Goal: Task Accomplishment & Management: Manage account settings

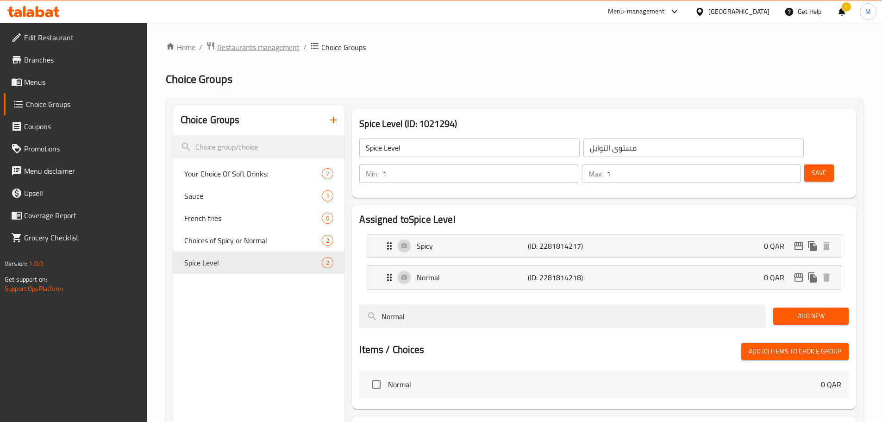
click at [268, 50] on span "Restaurants management" at bounding box center [258, 47] width 82 height 11
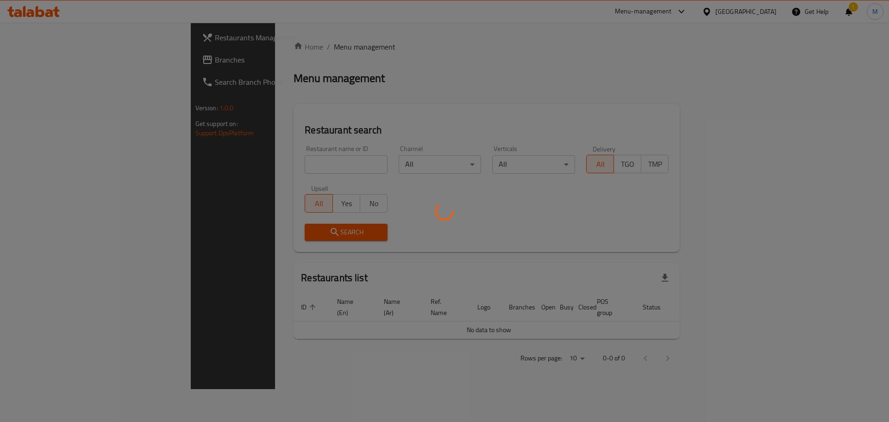
click at [258, 160] on div at bounding box center [444, 211] width 889 height 422
click at [262, 168] on div at bounding box center [444, 211] width 889 height 422
click at [263, 162] on div at bounding box center [444, 211] width 889 height 422
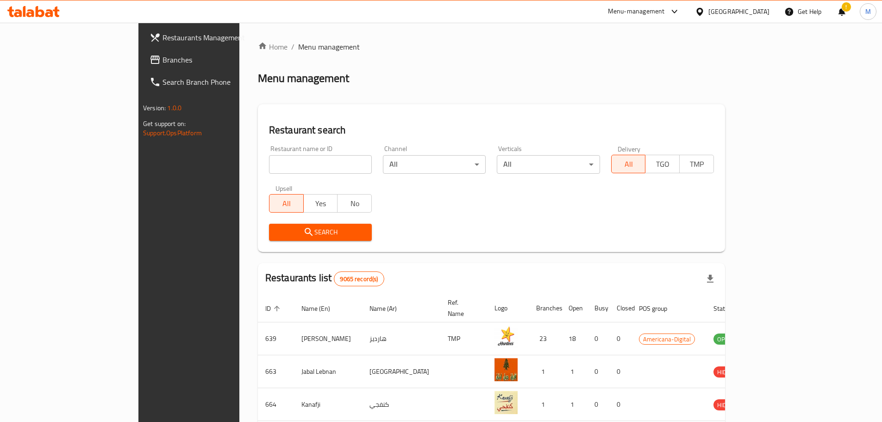
click at [269, 162] on input "search" at bounding box center [320, 164] width 103 height 19
type input "five hundred"
click button "Search" at bounding box center [320, 232] width 103 height 17
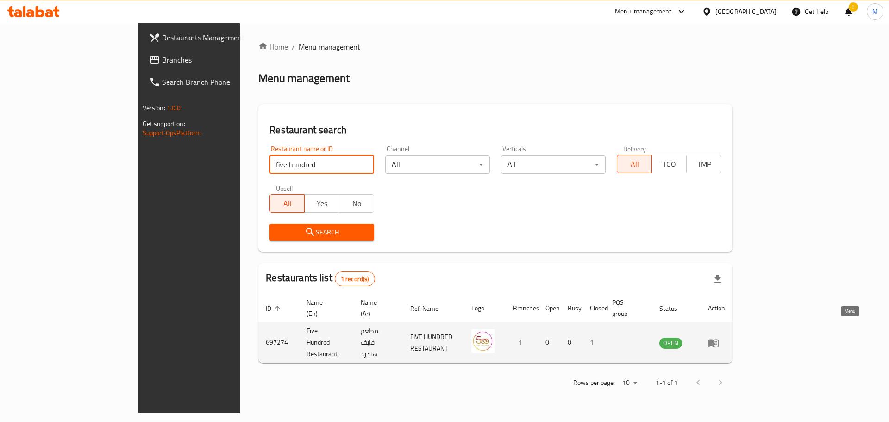
click at [585, 255] on icon "enhanced table" at bounding box center [713, 343] width 10 height 8
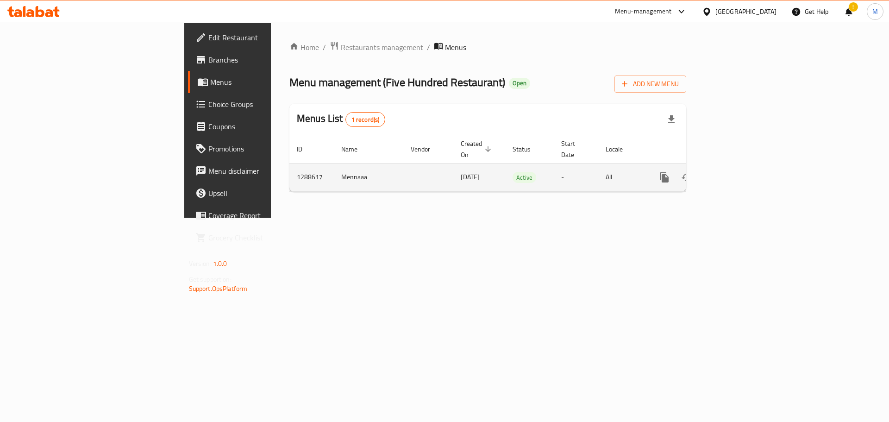
click at [585, 163] on td "enhanced table" at bounding box center [698, 177] width 104 height 28
click at [585, 172] on icon "enhanced table" at bounding box center [730, 177] width 11 height 11
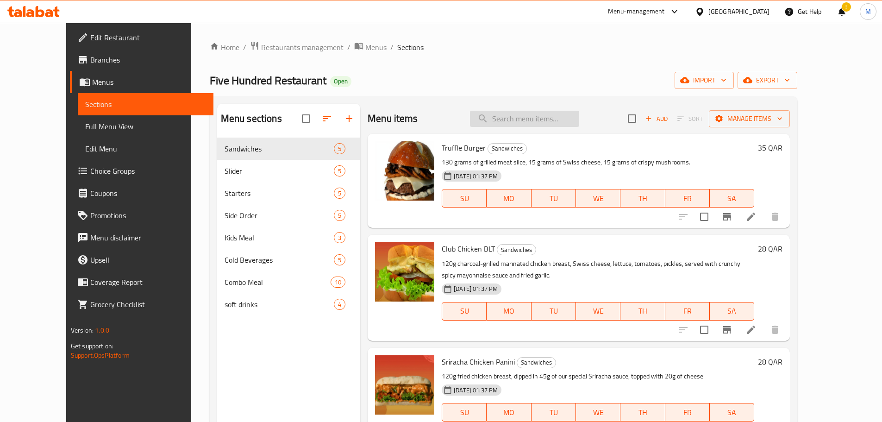
click at [561, 112] on input "search" at bounding box center [524, 119] width 109 height 16
click at [383, 152] on icon "upload picture" at bounding box center [387, 154] width 9 height 8
click at [383, 151] on icon "upload picture" at bounding box center [387, 154] width 9 height 8
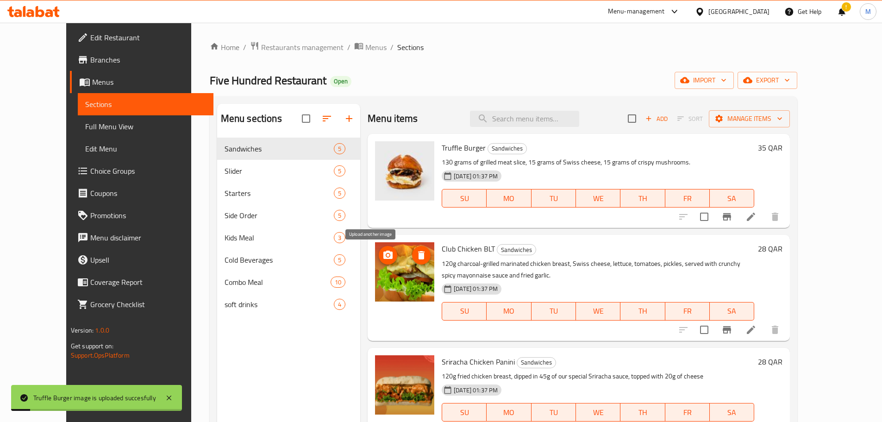
click at [382, 254] on icon "upload picture" at bounding box center [387, 254] width 11 height 11
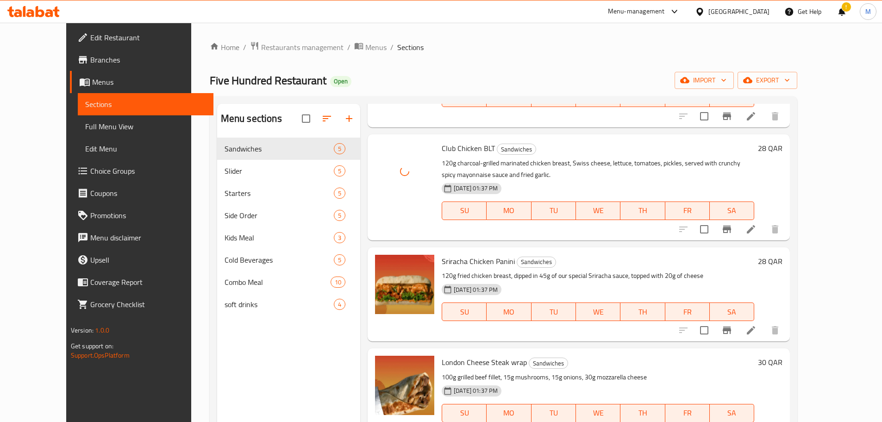
scroll to position [130, 0]
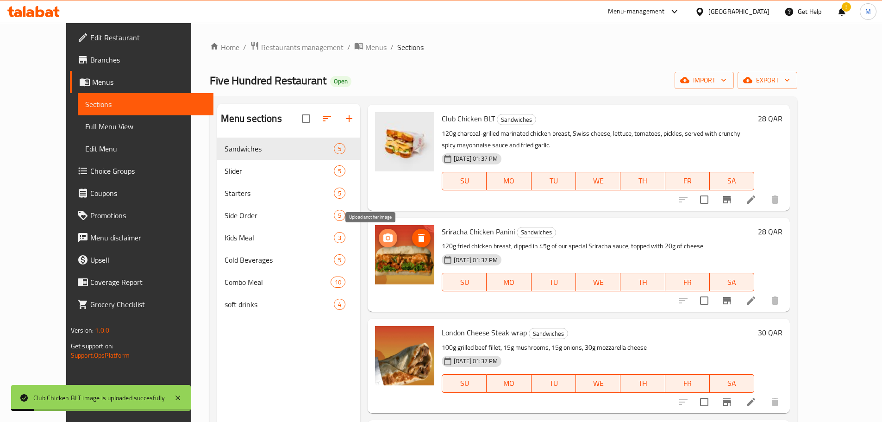
click at [382, 236] on icon "upload picture" at bounding box center [387, 237] width 11 height 11
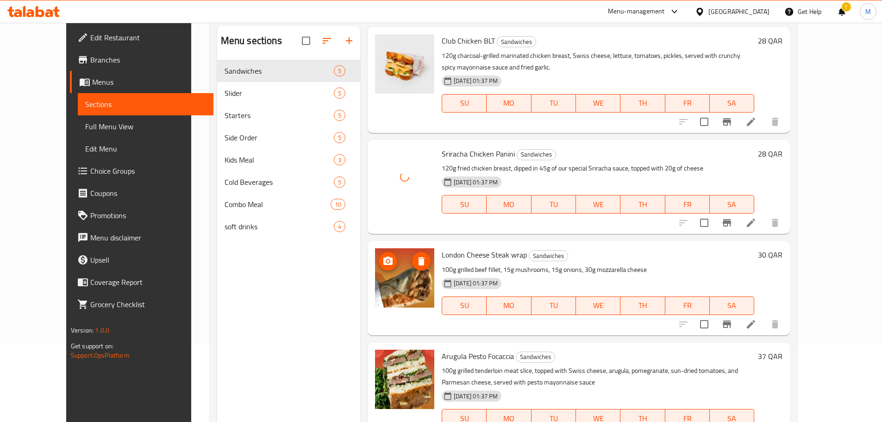
scroll to position [93, 0]
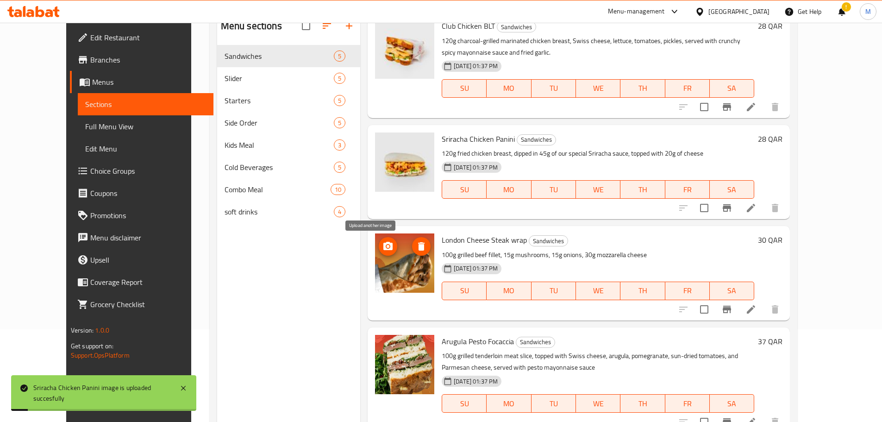
click at [383, 244] on icon "upload picture" at bounding box center [387, 246] width 9 height 8
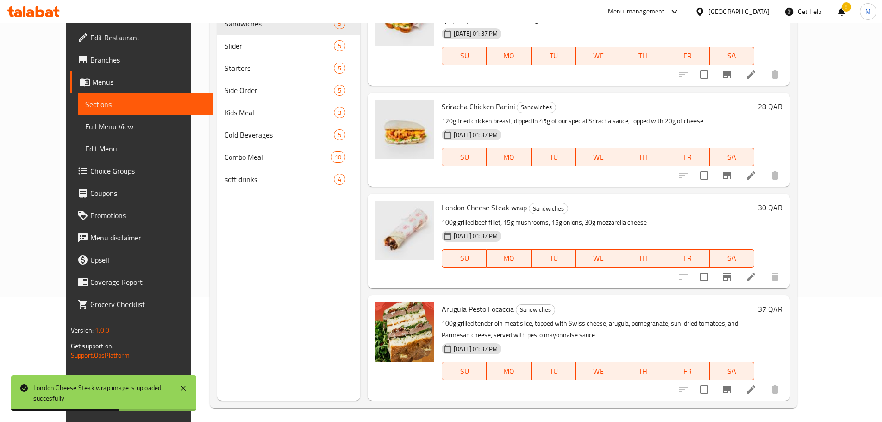
scroll to position [130, 0]
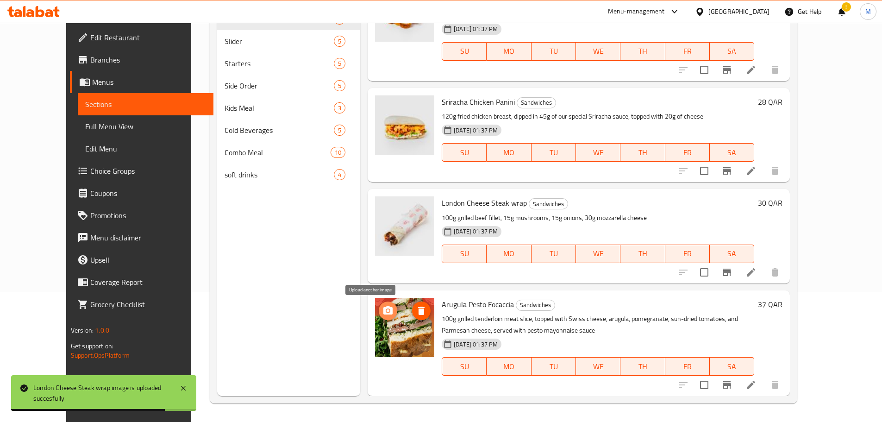
click at [383, 255] on icon "upload picture" at bounding box center [387, 310] width 9 height 8
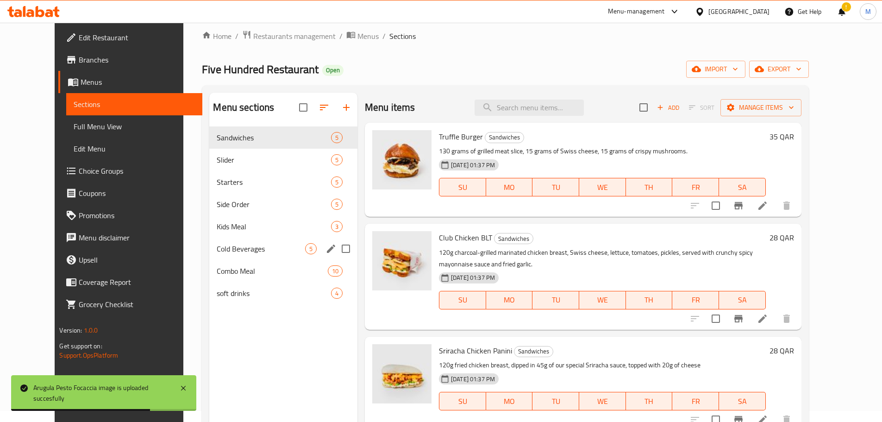
scroll to position [0, 0]
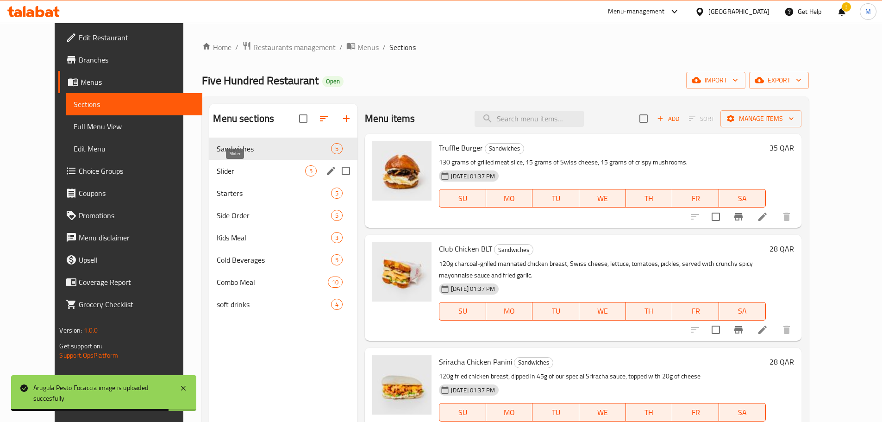
click at [217, 168] on span "Slider" at bounding box center [261, 170] width 88 height 11
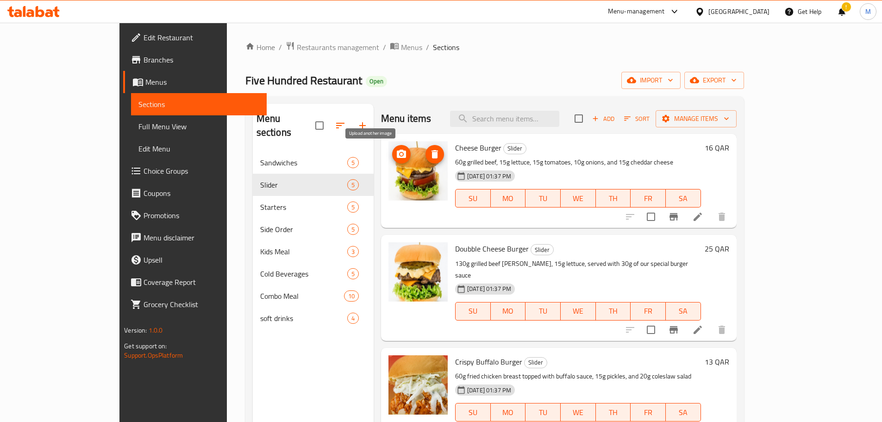
click at [396, 158] on icon "upload picture" at bounding box center [401, 154] width 11 height 11
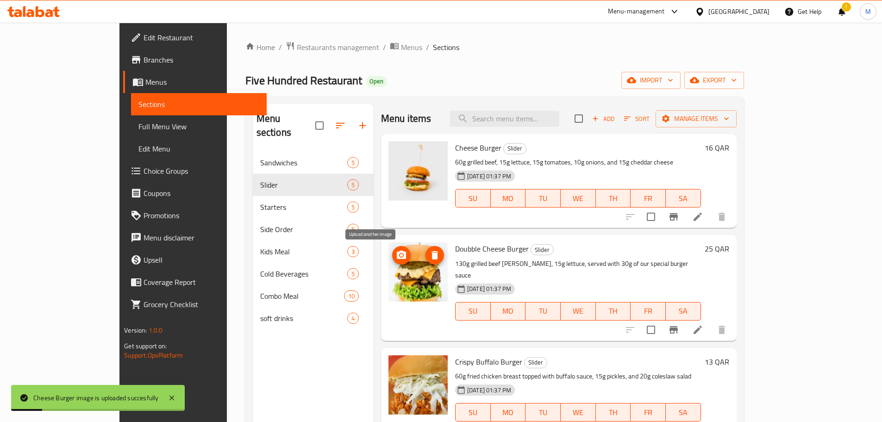
click at [396, 251] on icon "upload picture" at bounding box center [401, 254] width 11 height 11
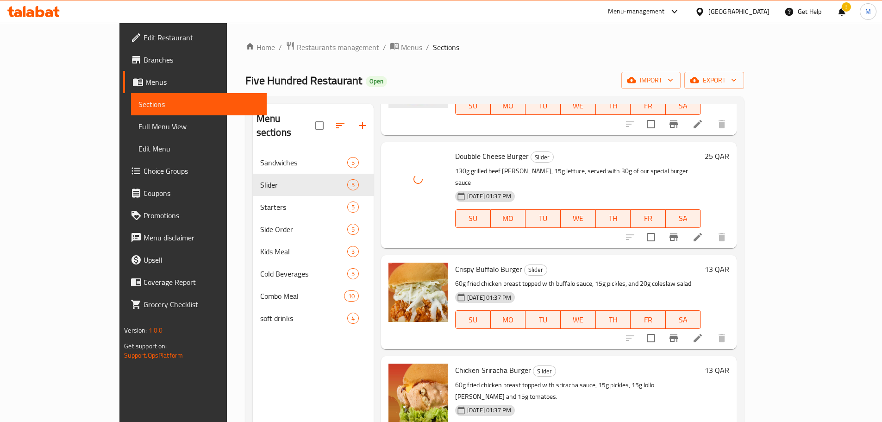
scroll to position [107, 0]
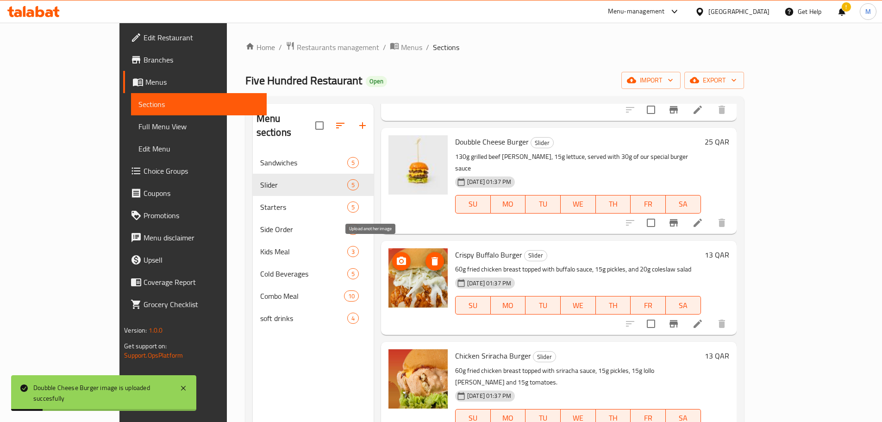
click at [396, 255] on icon "upload picture" at bounding box center [401, 261] width 11 height 11
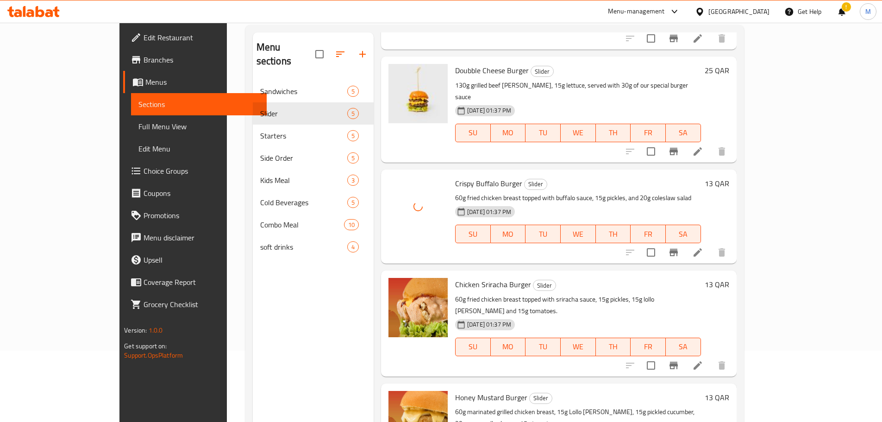
scroll to position [93, 0]
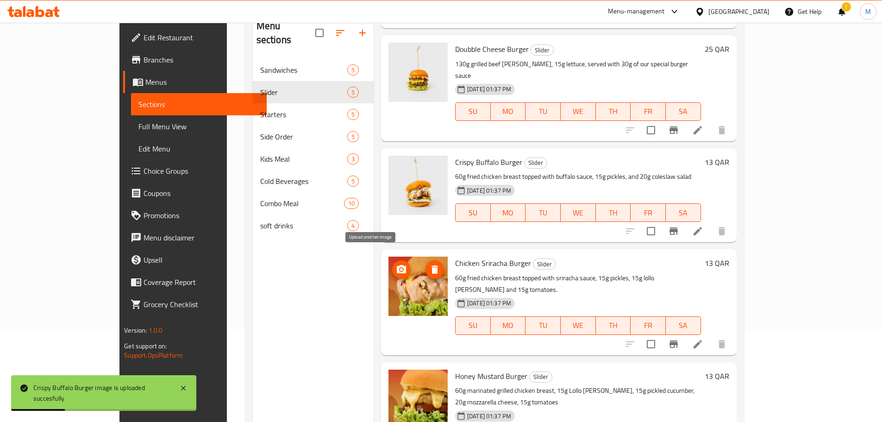
click at [397, 255] on icon "upload picture" at bounding box center [401, 269] width 9 height 8
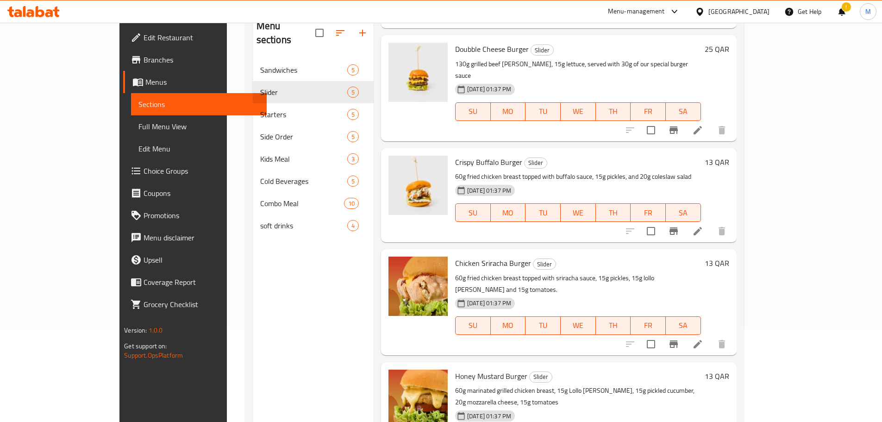
scroll to position [130, 0]
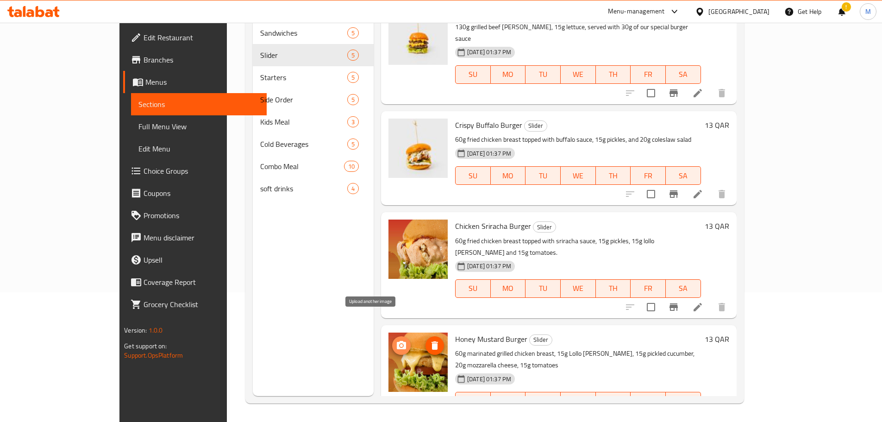
click at [396, 255] on icon "upload picture" at bounding box center [401, 345] width 11 height 11
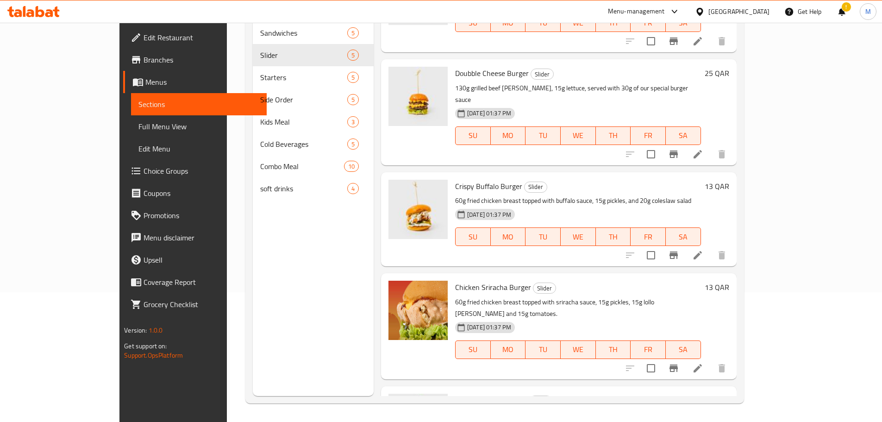
scroll to position [46, 0]
click at [396, 255] on icon "upload picture" at bounding box center [401, 292] width 11 height 11
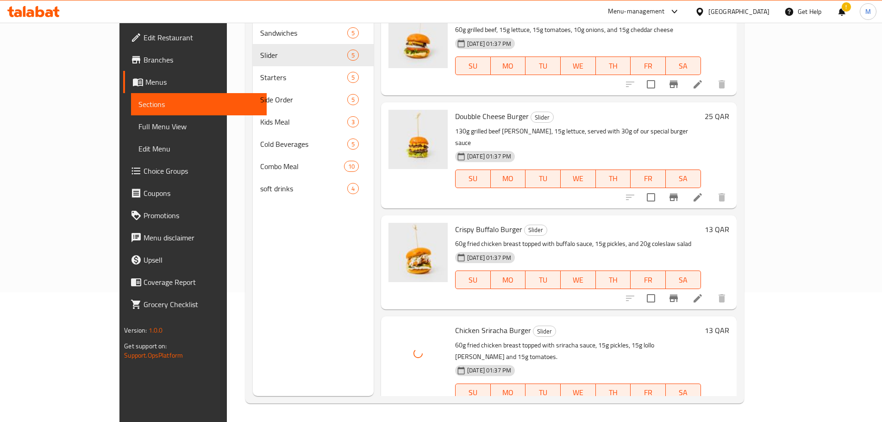
scroll to position [0, 0]
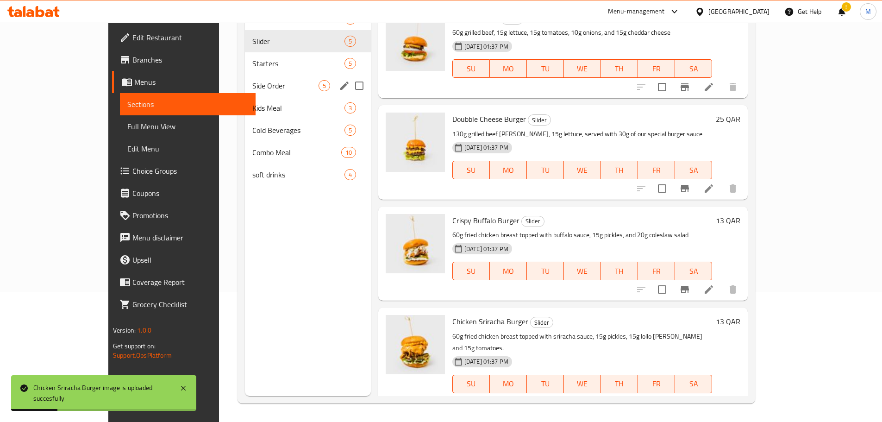
click at [252, 65] on span "Starters" at bounding box center [298, 63] width 92 height 11
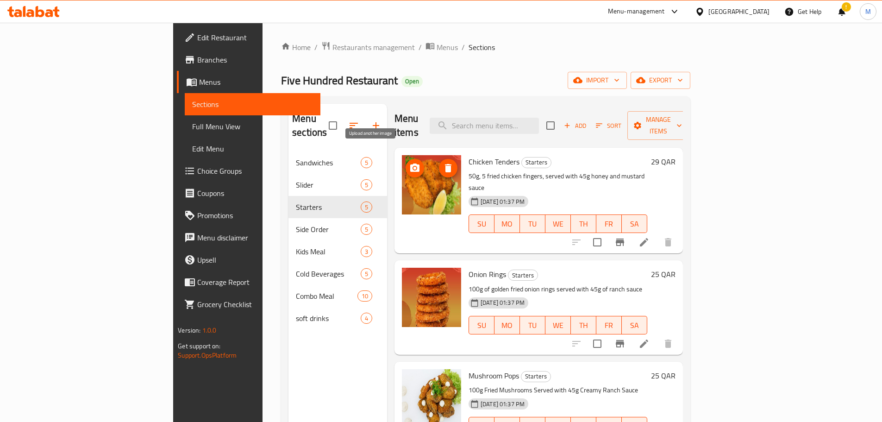
click at [413, 167] on circle "upload picture" at bounding box center [414, 168] width 3 height 3
click at [585, 237] on icon at bounding box center [643, 242] width 11 height 11
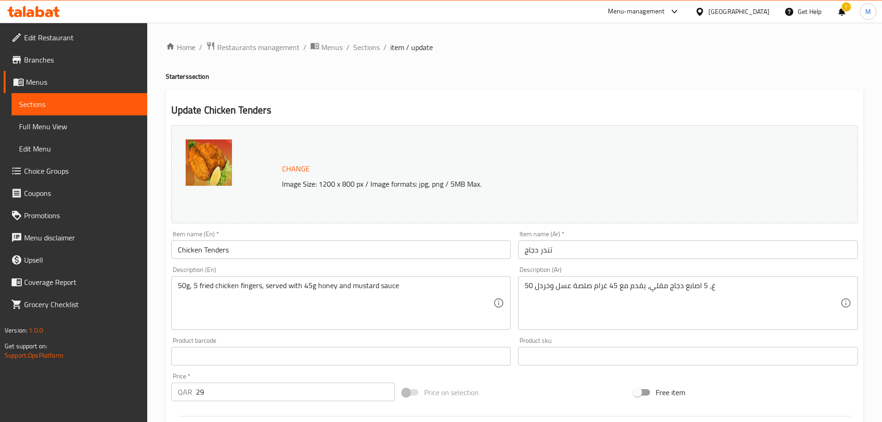
drag, startPoint x: 363, startPoint y: 44, endPoint x: 381, endPoint y: 69, distance: 31.2
click at [363, 44] on span "Sections" at bounding box center [366, 47] width 26 height 11
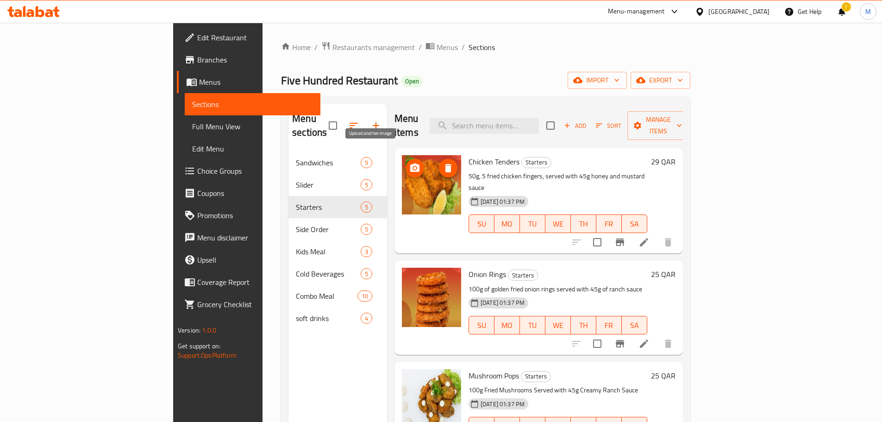
click at [410, 163] on icon "upload picture" at bounding box center [414, 167] width 9 height 8
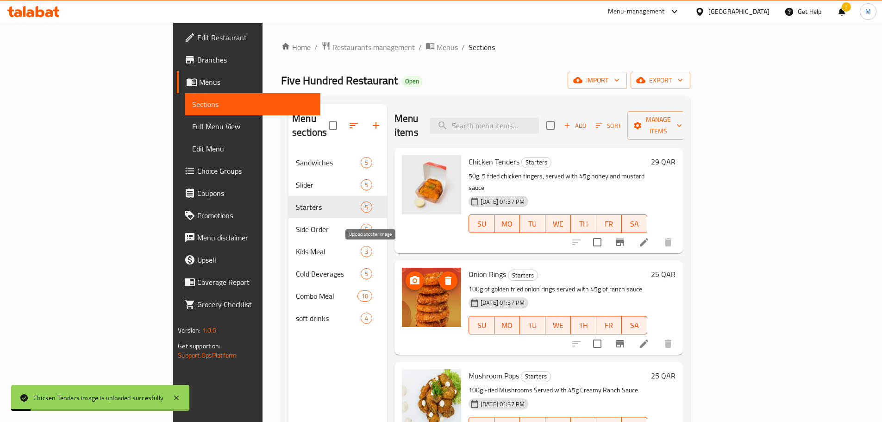
click at [410, 255] on icon "upload picture" at bounding box center [414, 280] width 9 height 8
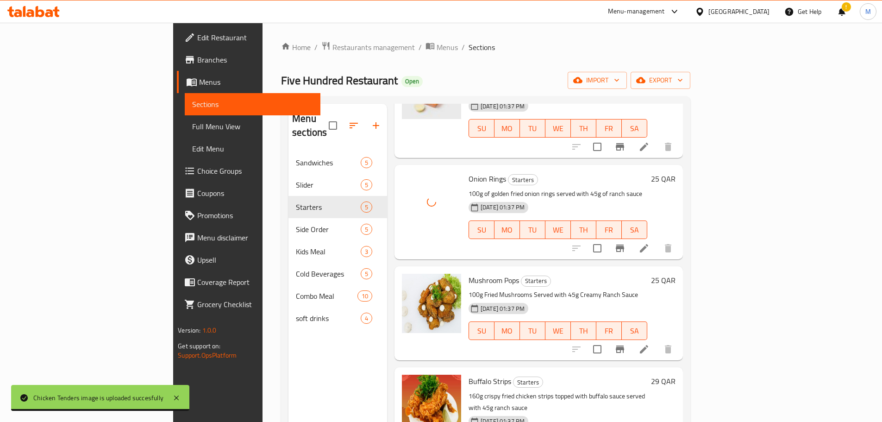
scroll to position [107, 0]
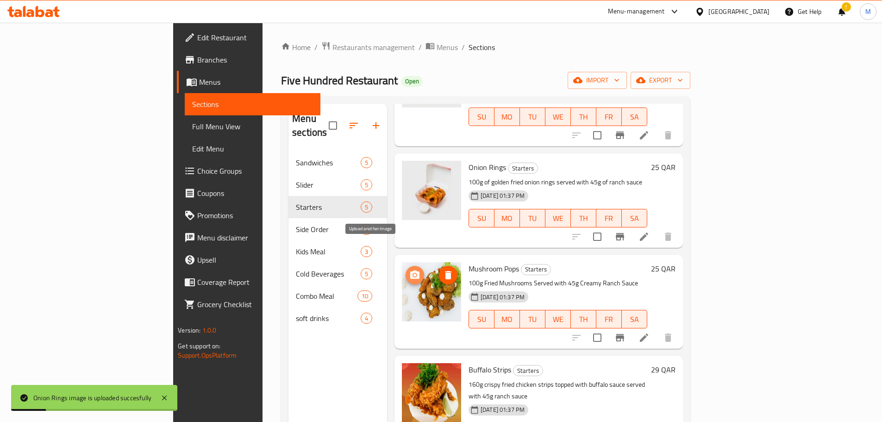
click at [409, 255] on icon "upload picture" at bounding box center [414, 274] width 11 height 11
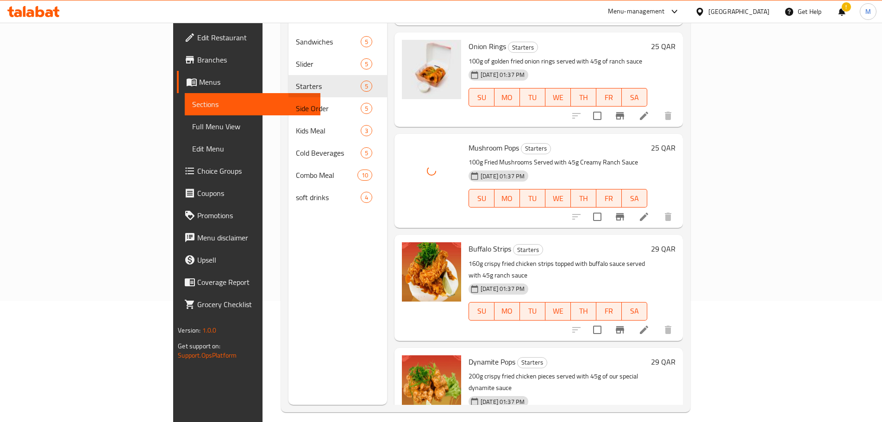
scroll to position [130, 0]
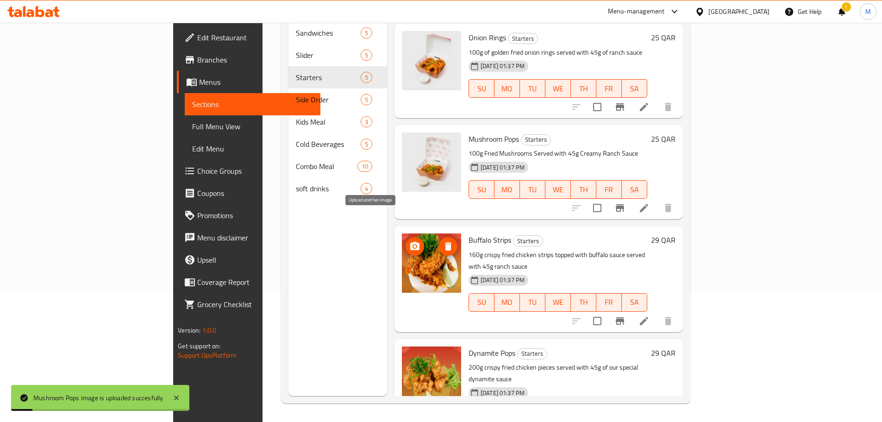
click at [409, 241] on icon "upload picture" at bounding box center [414, 246] width 11 height 11
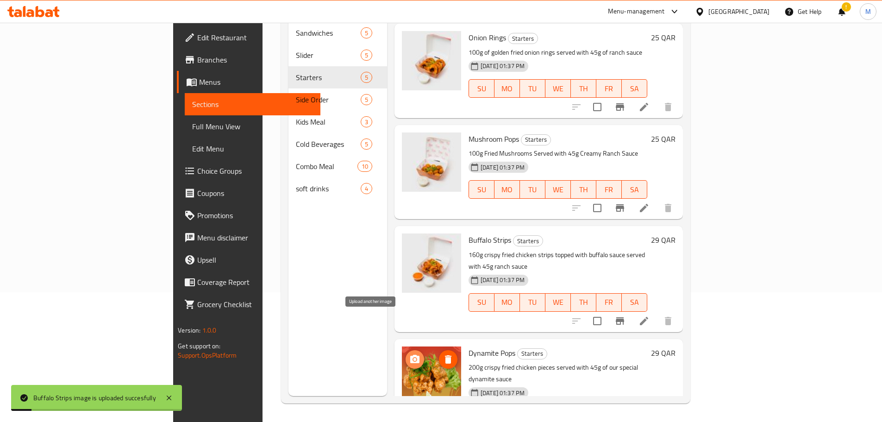
click at [413, 255] on circle "upload picture" at bounding box center [414, 359] width 3 height 3
click at [405, 255] on button "upload picture" at bounding box center [414, 359] width 19 height 19
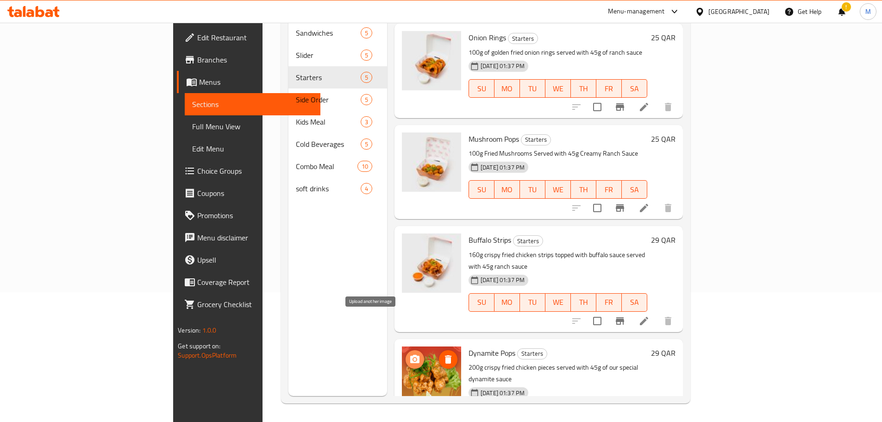
click at [410, 255] on icon "upload picture" at bounding box center [414, 359] width 9 height 8
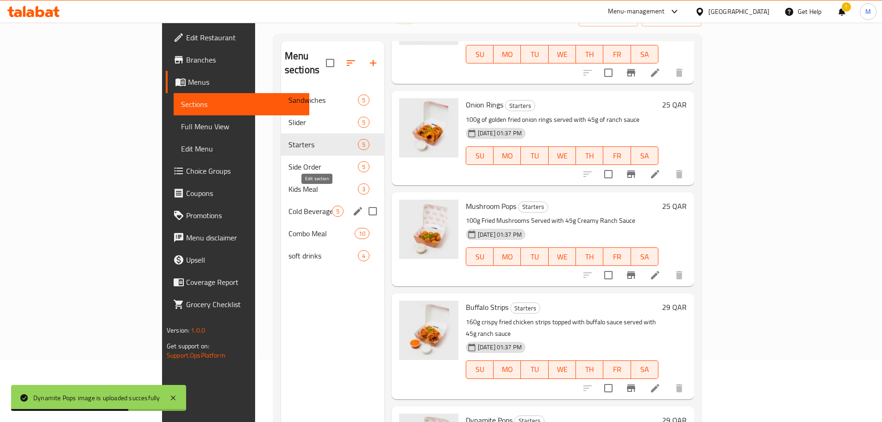
scroll to position [0, 0]
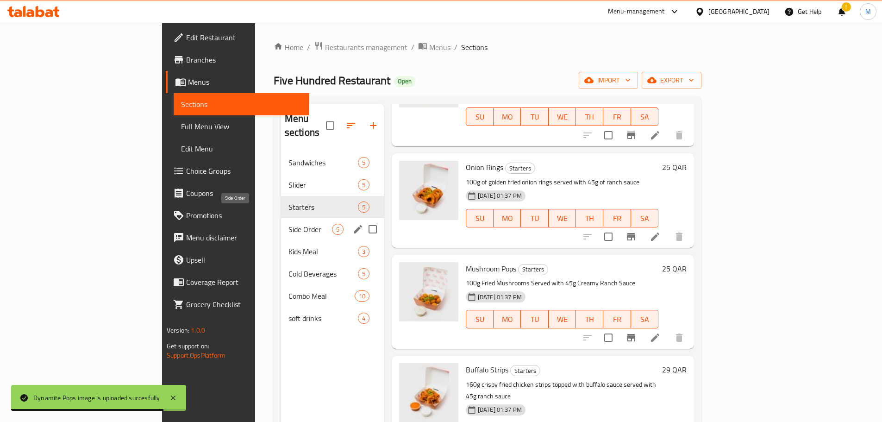
click at [288, 224] on span "Side Order" at bounding box center [310, 229] width 44 height 11
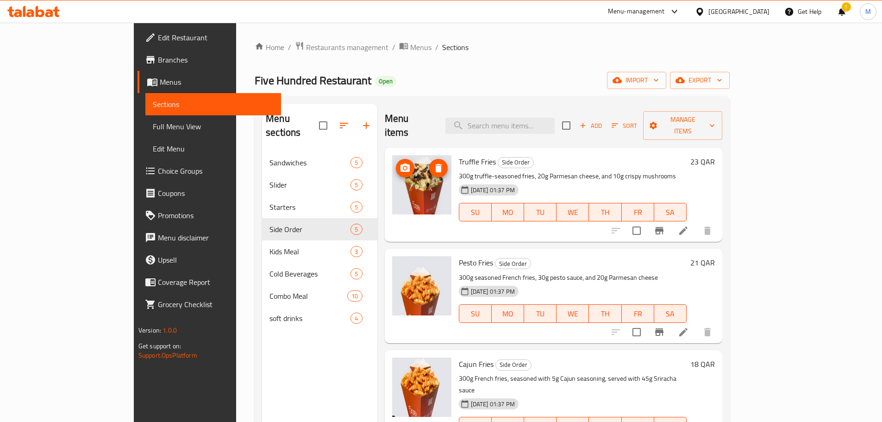
click at [399, 162] on icon "upload picture" at bounding box center [404, 167] width 11 height 11
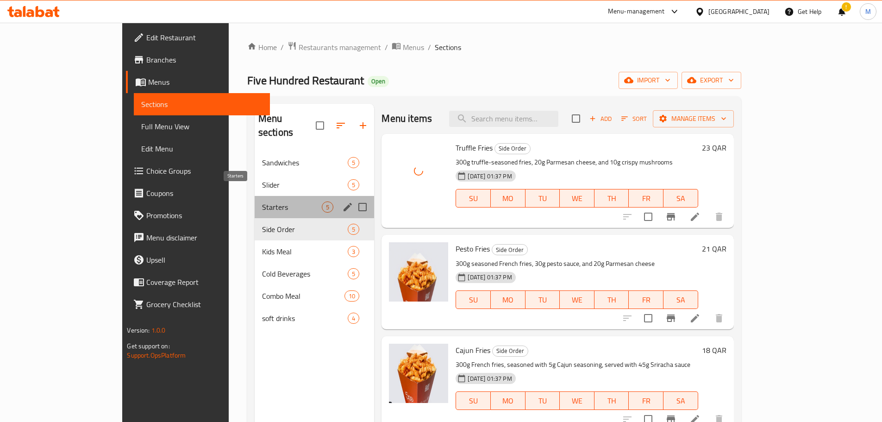
click at [262, 201] on span "Starters" at bounding box center [292, 206] width 60 height 11
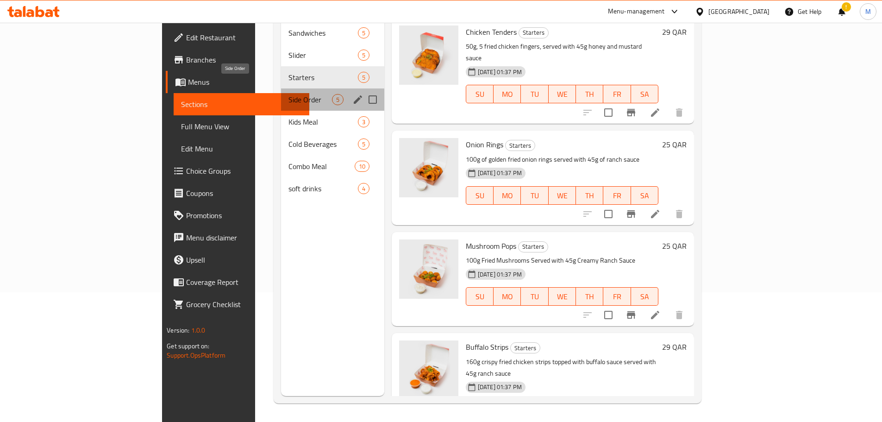
click at [288, 94] on span "Side Order" at bounding box center [310, 99] width 44 height 11
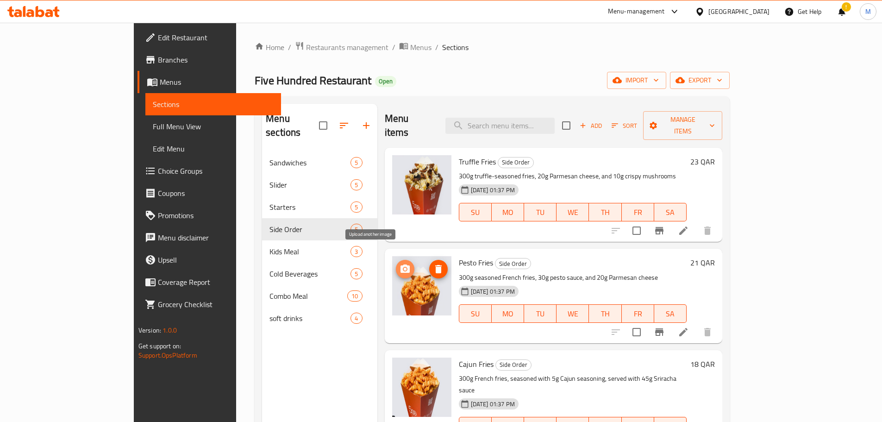
click at [399, 255] on icon "upload picture" at bounding box center [404, 268] width 11 height 11
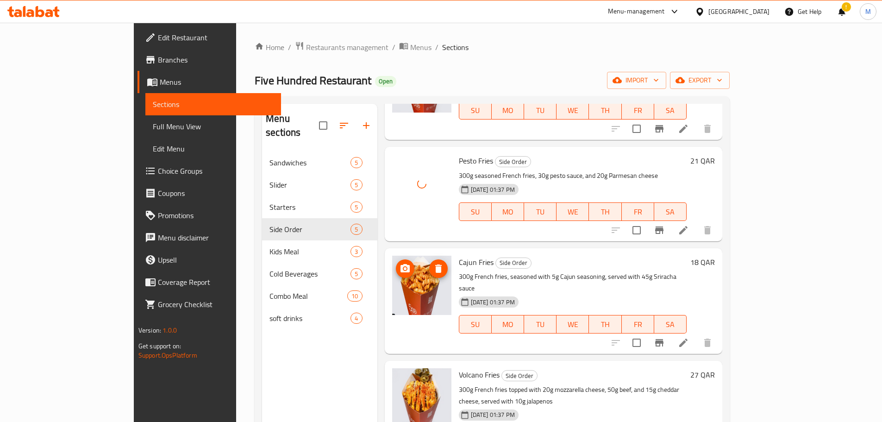
scroll to position [107, 0]
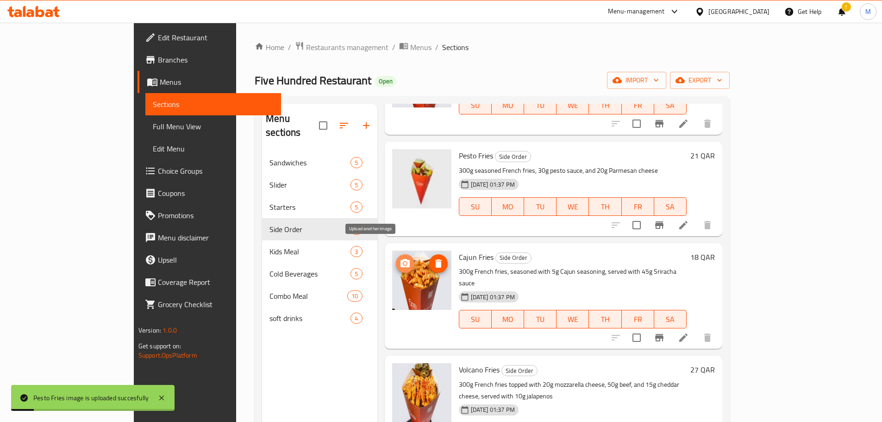
click at [400, 255] on icon "upload picture" at bounding box center [404, 263] width 9 height 8
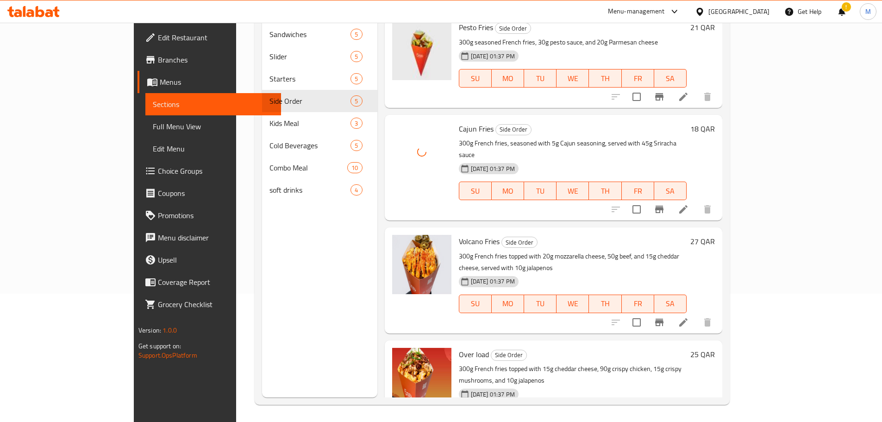
scroll to position [130, 0]
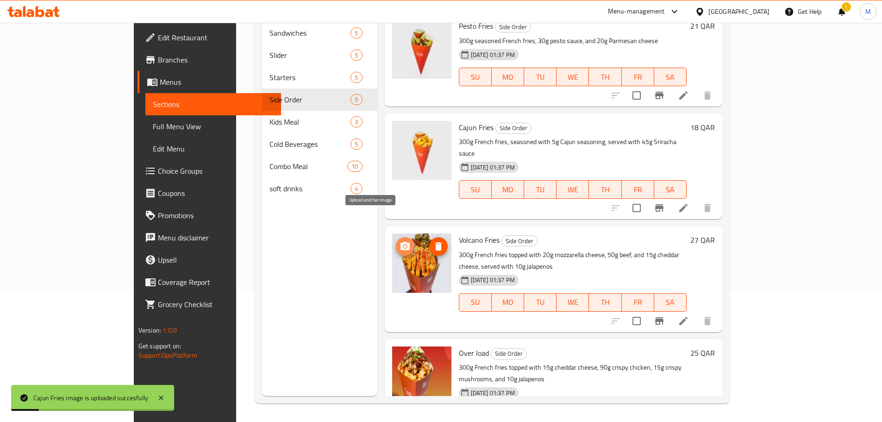
click at [396, 241] on span "upload picture" at bounding box center [405, 246] width 19 height 11
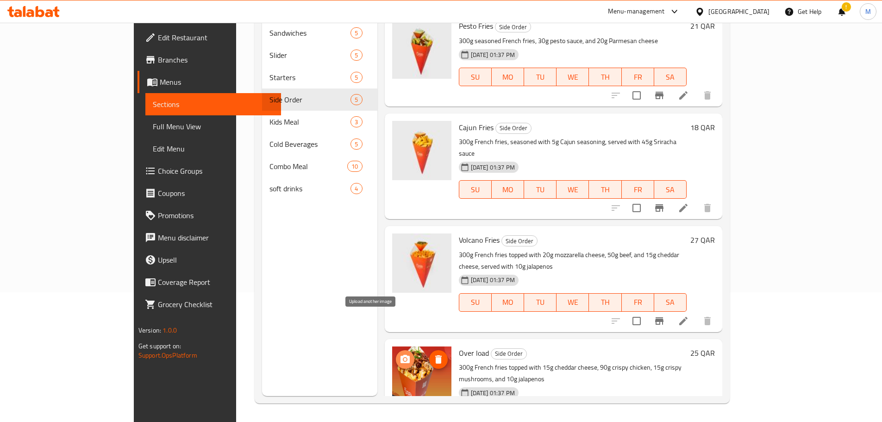
click at [400, 255] on icon "upload picture" at bounding box center [404, 359] width 9 height 8
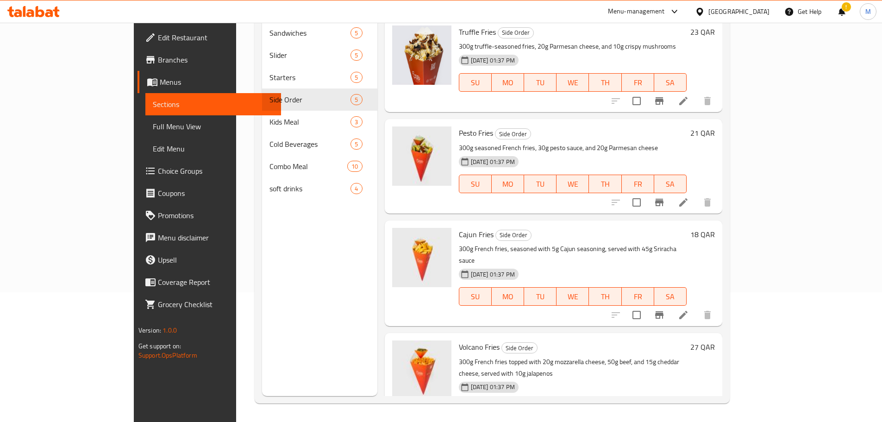
scroll to position [0, 0]
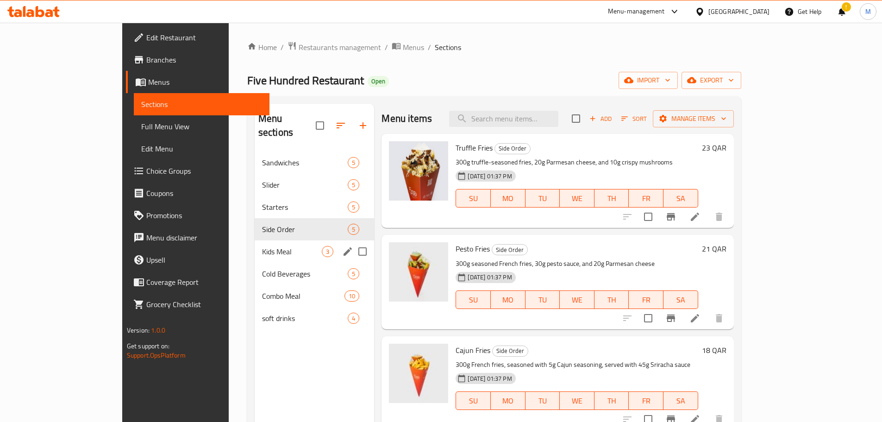
click at [255, 240] on div "Kids Meal 3" at bounding box center [315, 251] width 120 height 22
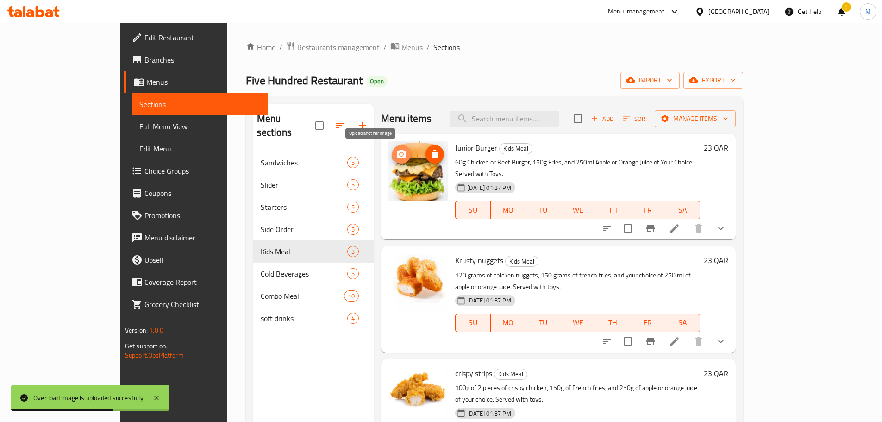
click at [400, 153] on circle "upload picture" at bounding box center [401, 154] width 3 height 3
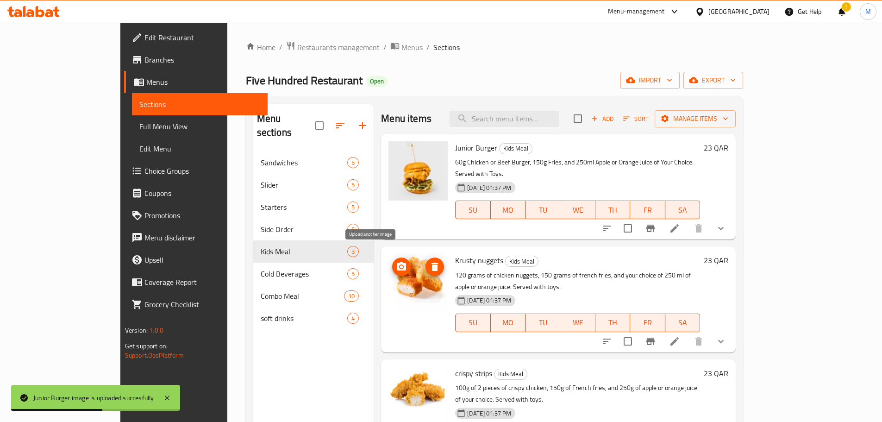
click at [397, 255] on icon "upload picture" at bounding box center [401, 266] width 9 height 8
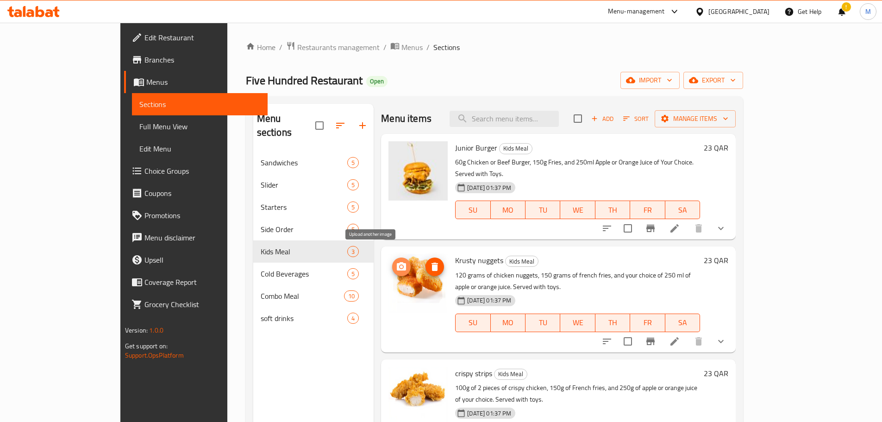
click at [396, 255] on icon "upload picture" at bounding box center [401, 266] width 11 height 11
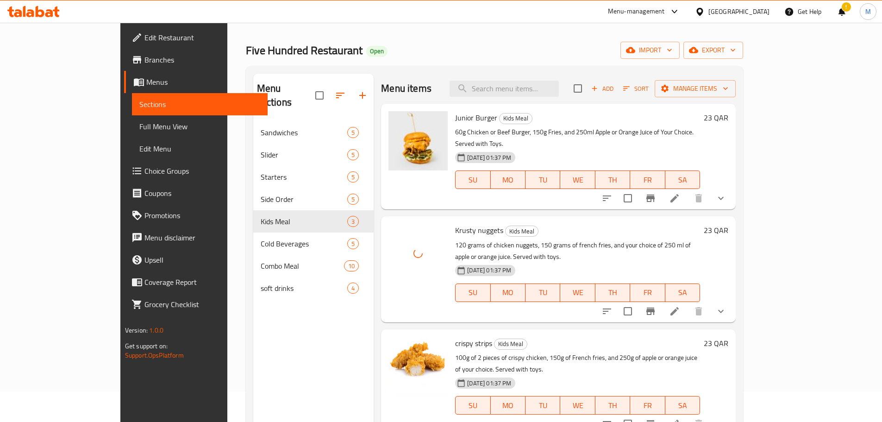
scroll to position [46, 0]
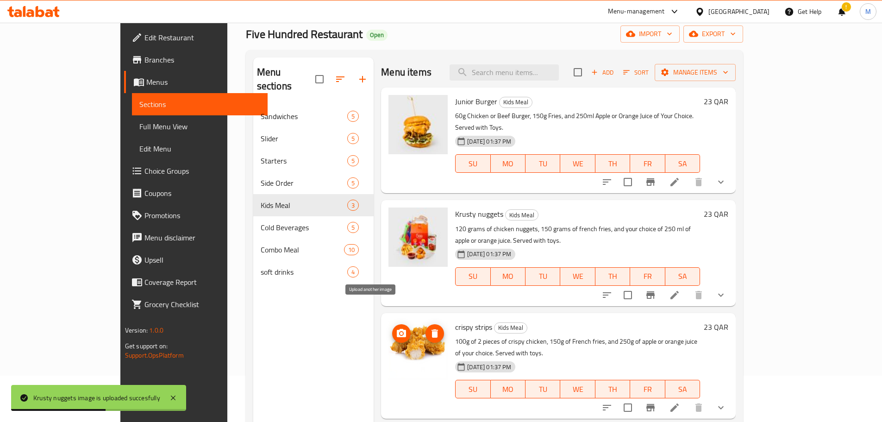
click at [396, 255] on icon "upload picture" at bounding box center [401, 333] width 11 height 11
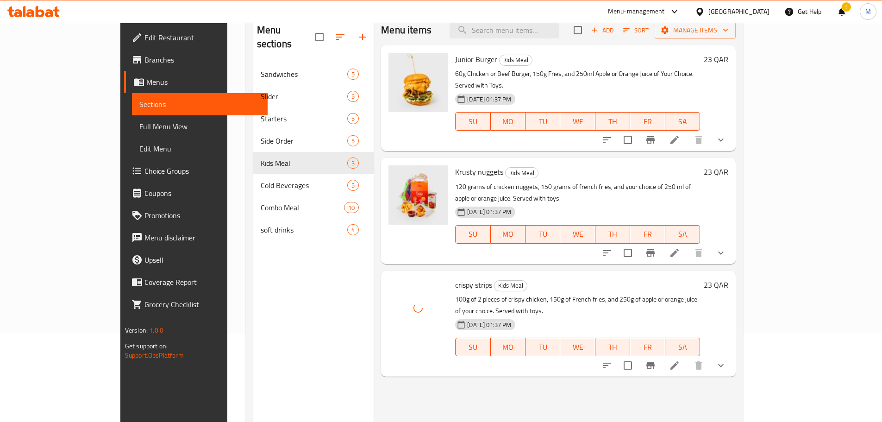
scroll to position [93, 0]
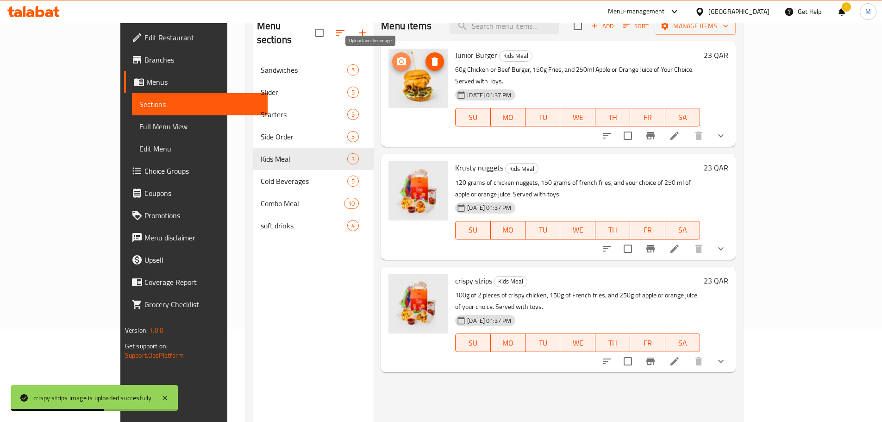
click at [396, 60] on icon "upload picture" at bounding box center [401, 61] width 11 height 11
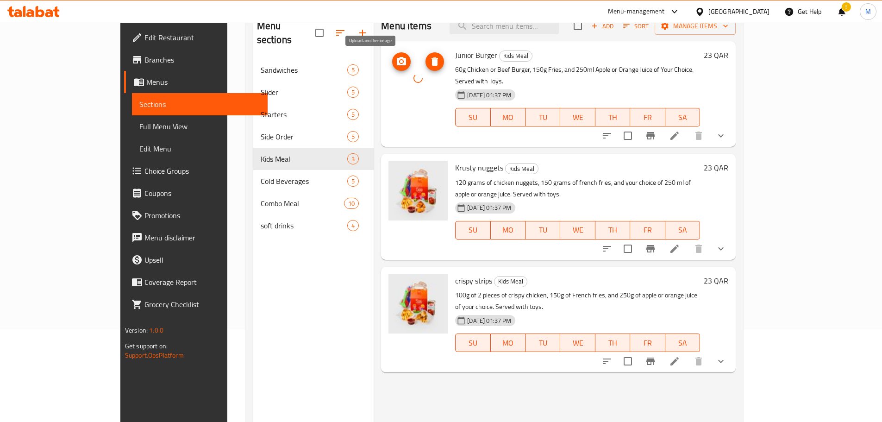
click at [397, 61] on icon "upload picture" at bounding box center [401, 61] width 9 height 8
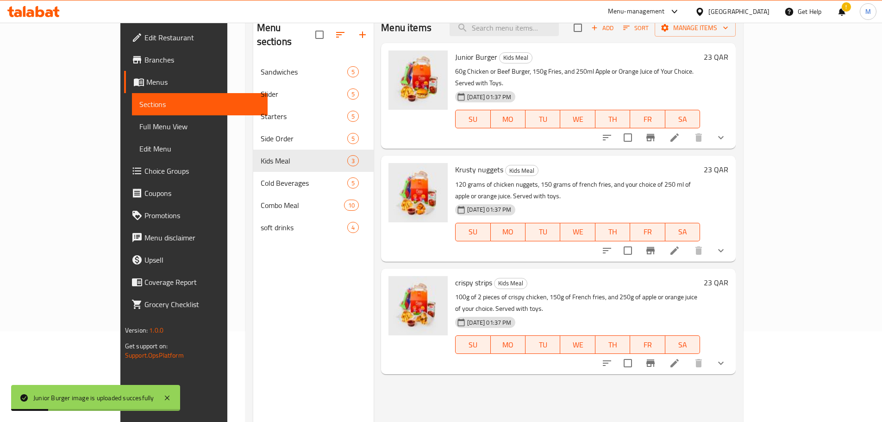
scroll to position [37, 0]
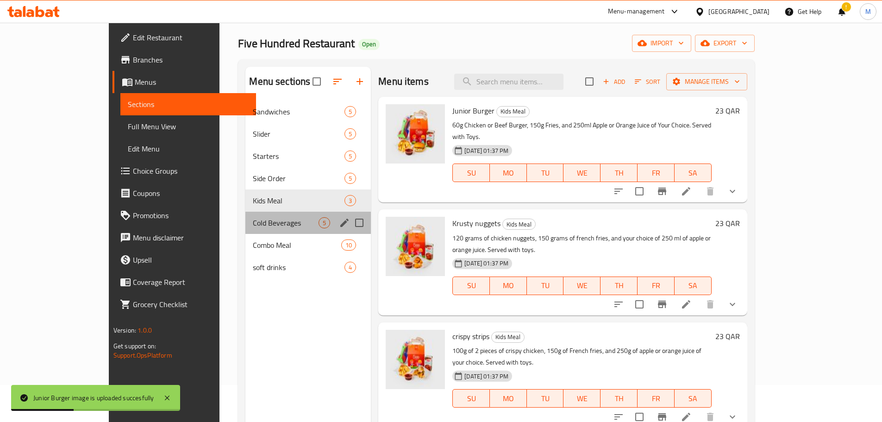
click at [245, 214] on div "Cold Beverages 5" at bounding box center [307, 223] width 125 height 22
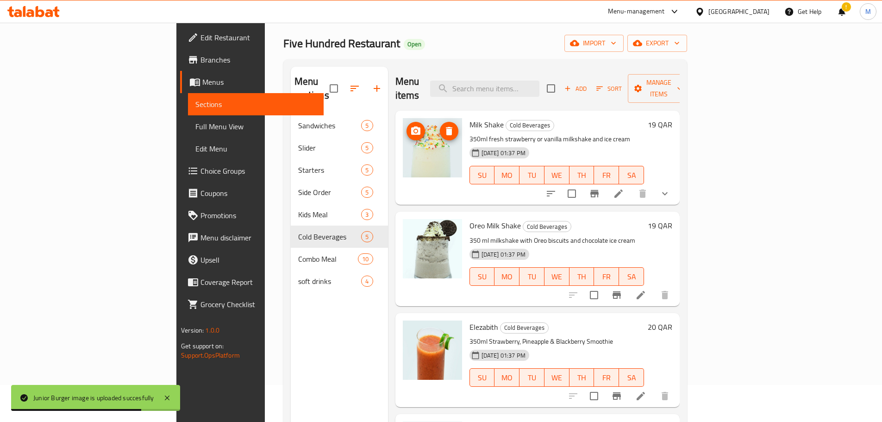
click at [414, 130] on circle "upload picture" at bounding box center [415, 131] width 3 height 3
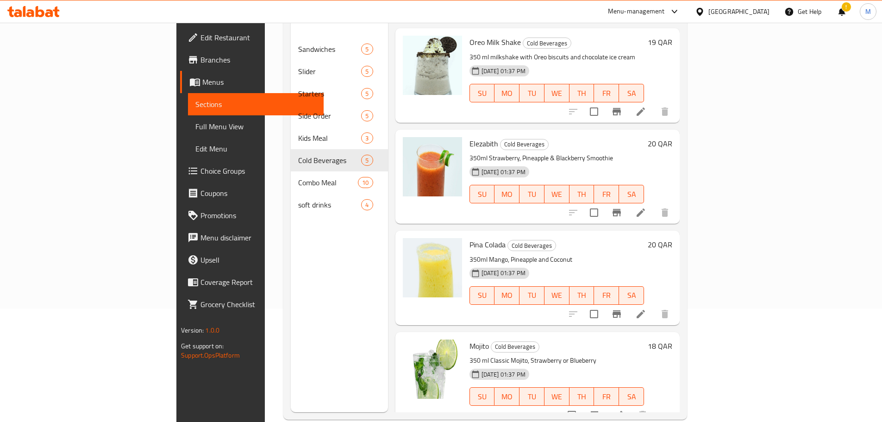
scroll to position [130, 0]
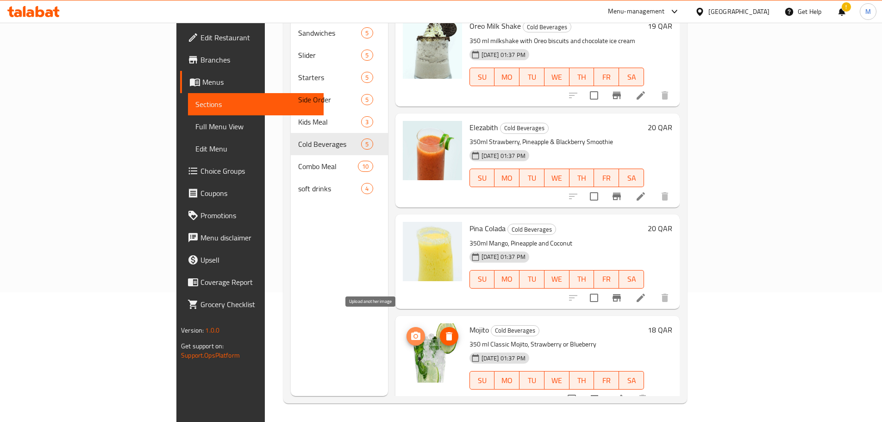
click at [411, 255] on icon "upload picture" at bounding box center [415, 335] width 9 height 8
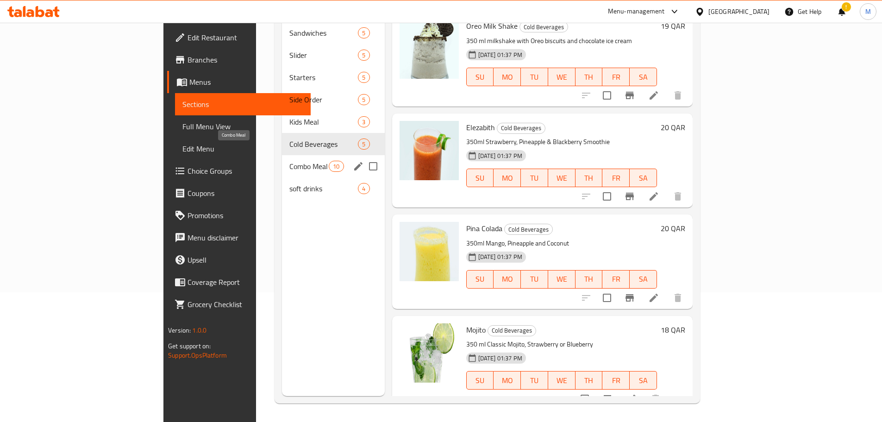
click at [289, 161] on span "Combo Meal" at bounding box center [308, 166] width 39 height 11
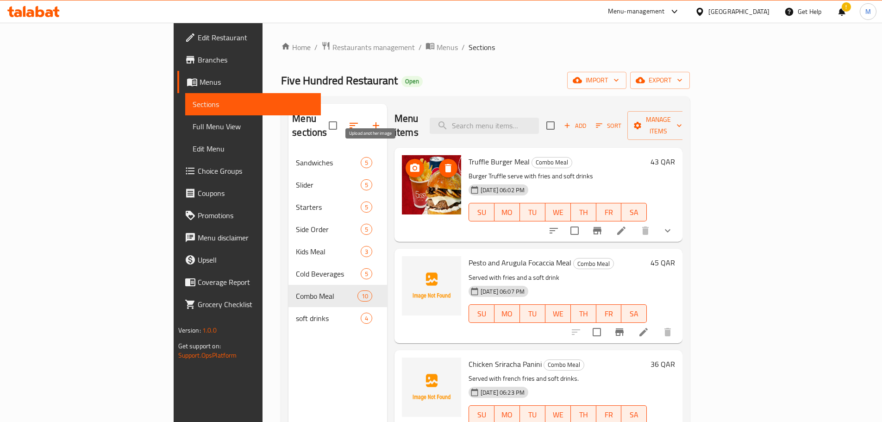
click at [409, 162] on icon "upload picture" at bounding box center [414, 167] width 11 height 11
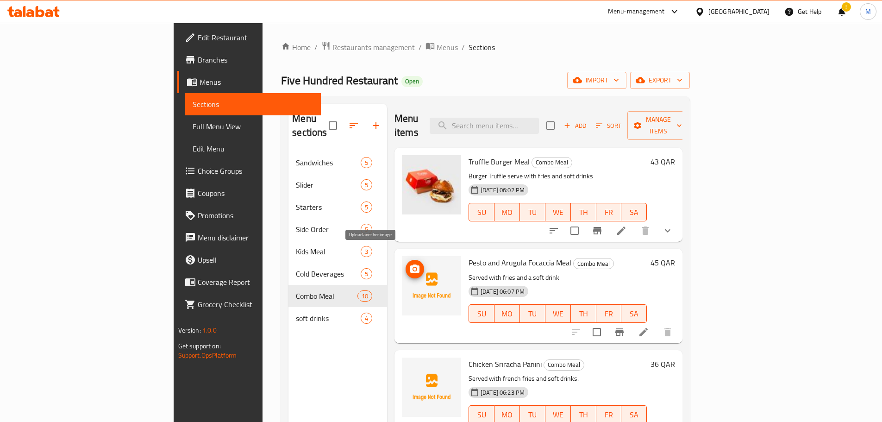
click at [409, 255] on icon "upload picture" at bounding box center [414, 268] width 11 height 11
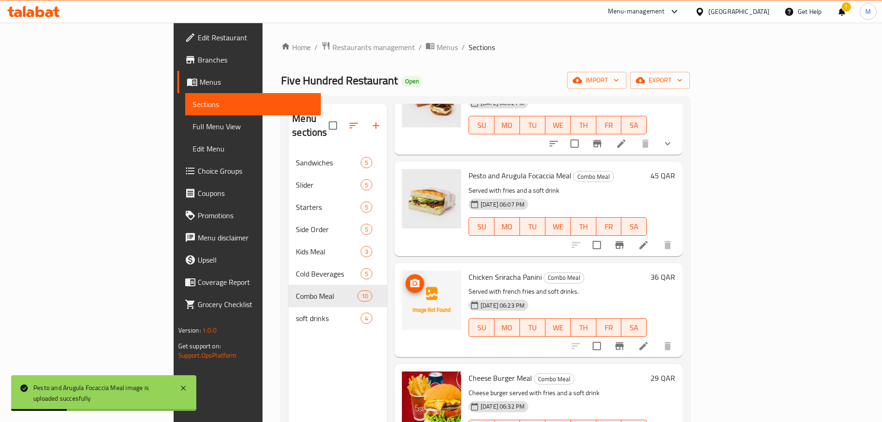
scroll to position [93, 0]
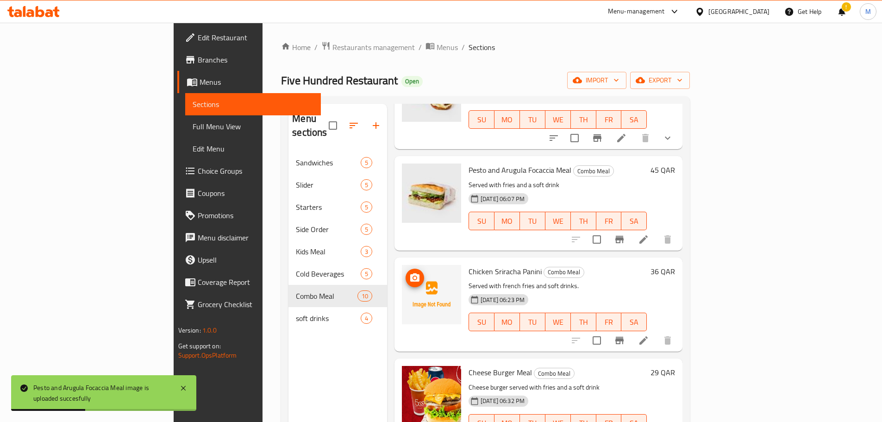
click at [410, 255] on icon "upload picture" at bounding box center [414, 277] width 9 height 8
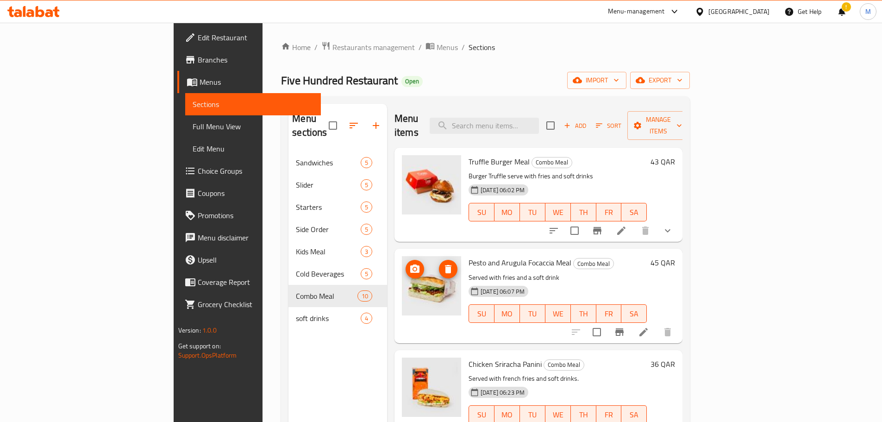
scroll to position [46, 0]
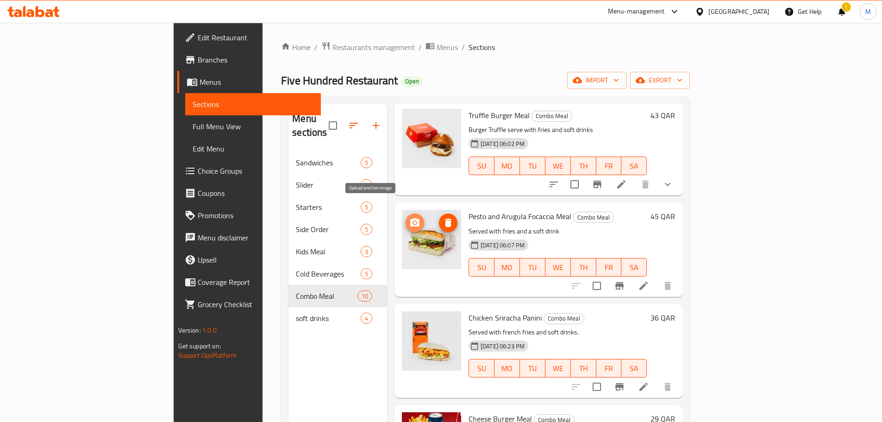
click at [410, 218] on icon "upload picture" at bounding box center [414, 222] width 9 height 8
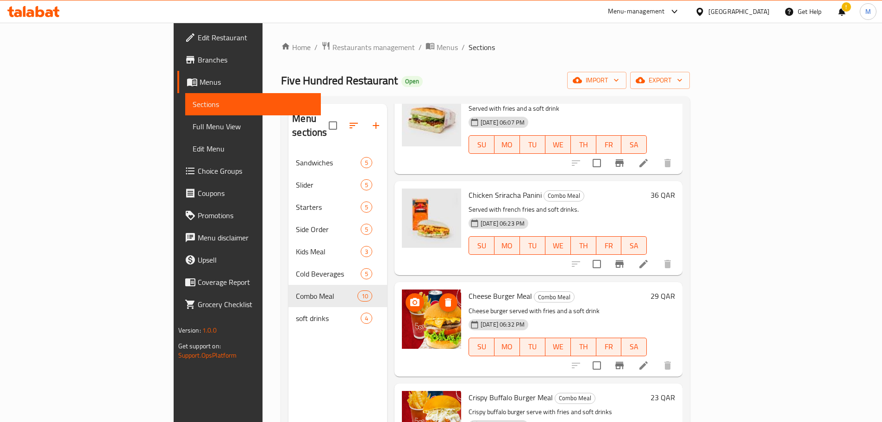
scroll to position [185, 0]
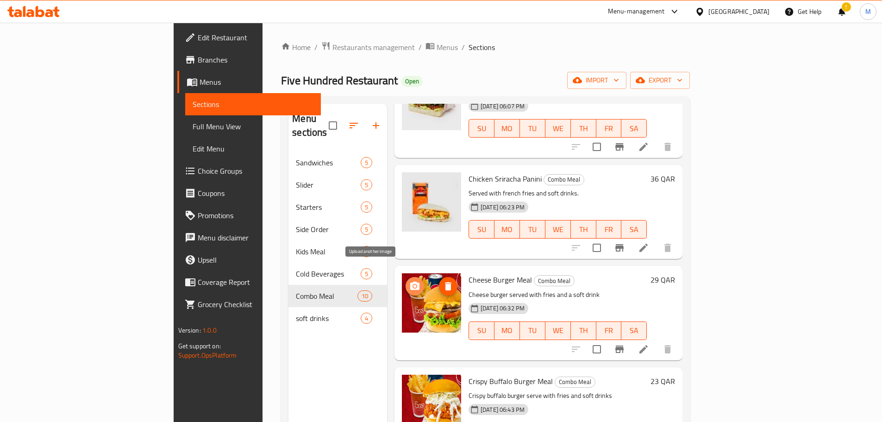
click at [413, 255] on circle "upload picture" at bounding box center [414, 286] width 3 height 3
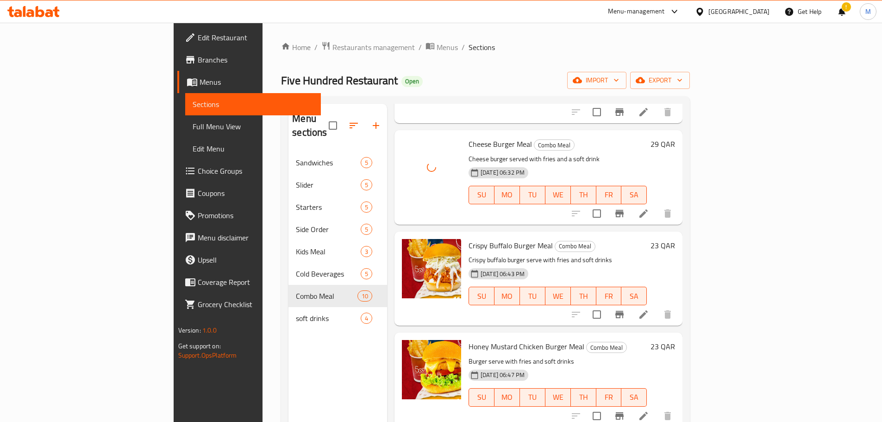
scroll to position [324, 0]
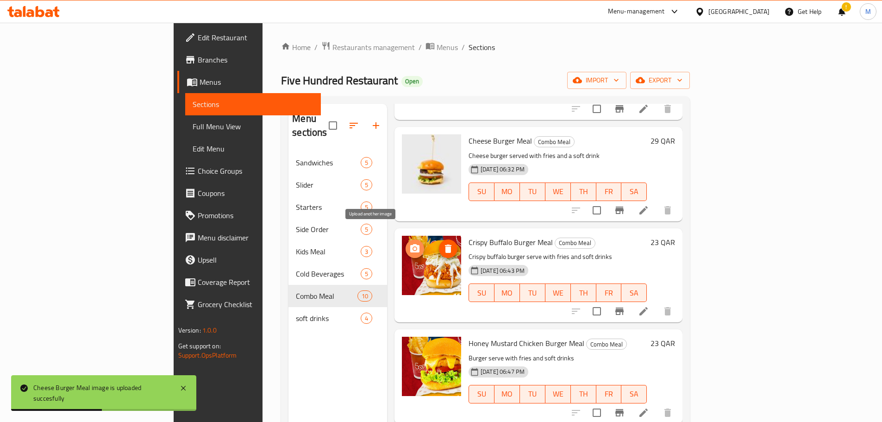
click at [410, 244] on icon "upload picture" at bounding box center [414, 248] width 9 height 8
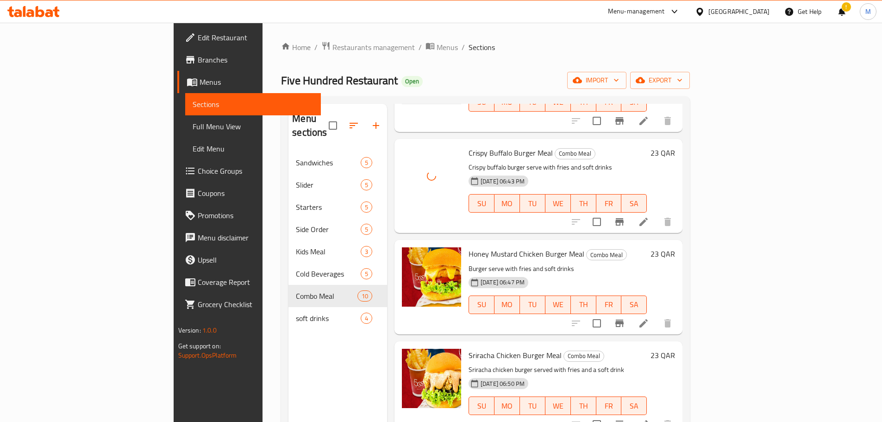
scroll to position [417, 0]
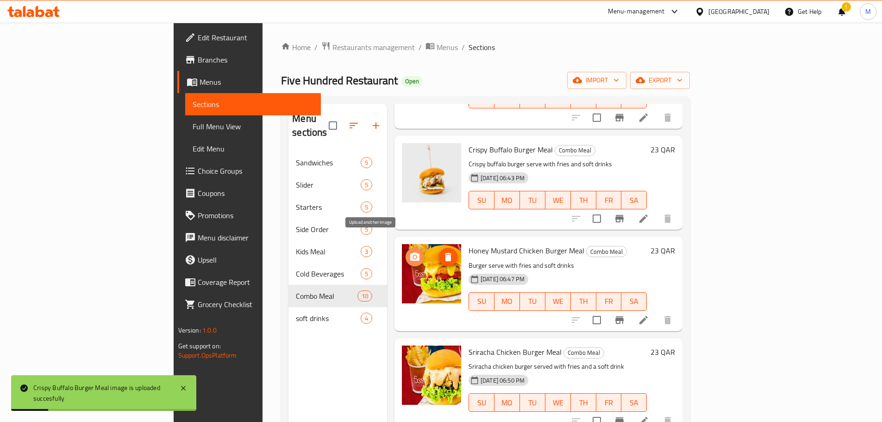
click at [405, 248] on button "upload picture" at bounding box center [414, 257] width 19 height 19
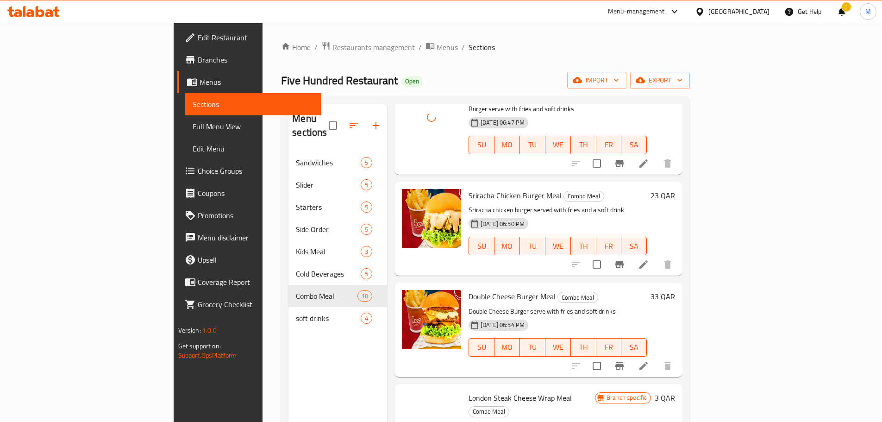
scroll to position [602, 0]
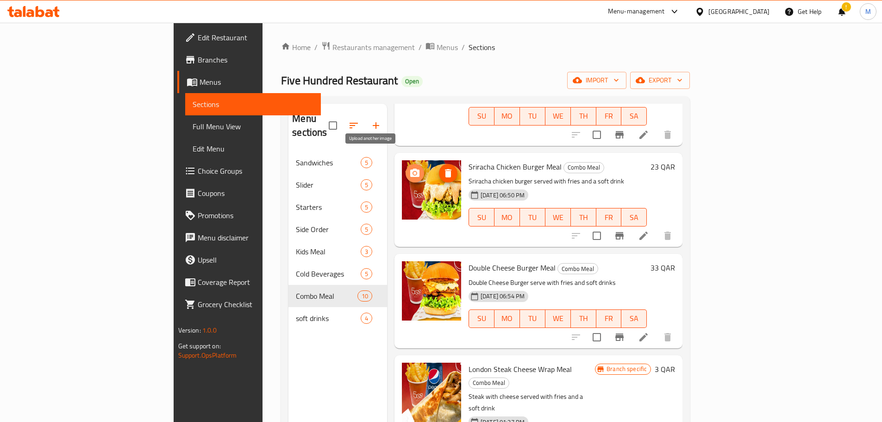
click at [409, 168] on icon "upload picture" at bounding box center [414, 173] width 11 height 11
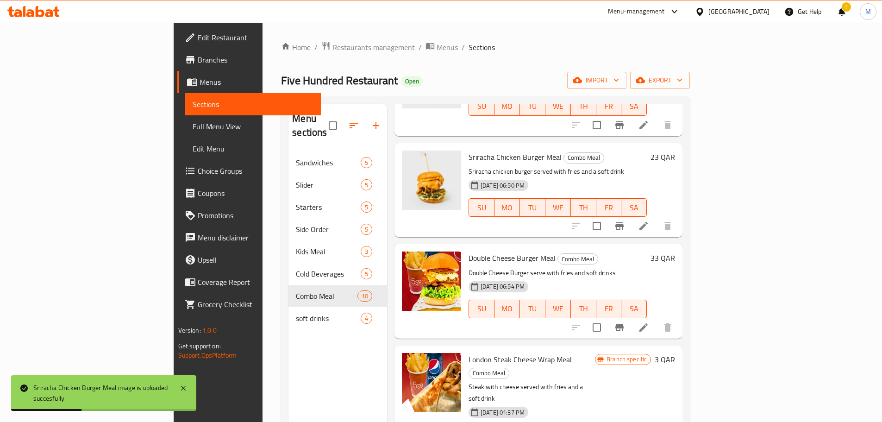
scroll to position [613, 0]
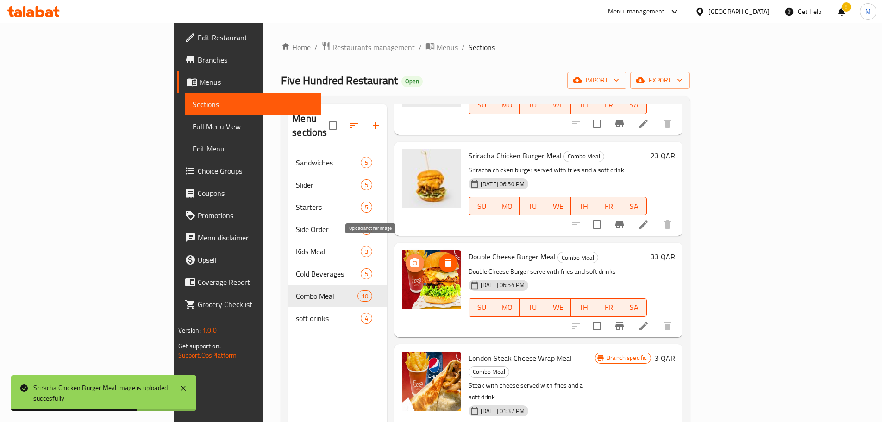
click at [410, 255] on icon "upload picture" at bounding box center [414, 262] width 9 height 8
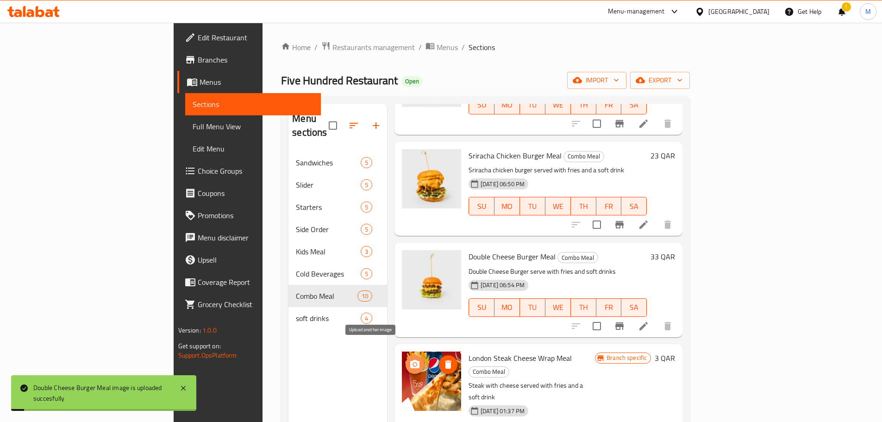
click at [410, 255] on icon "upload picture" at bounding box center [414, 364] width 9 height 8
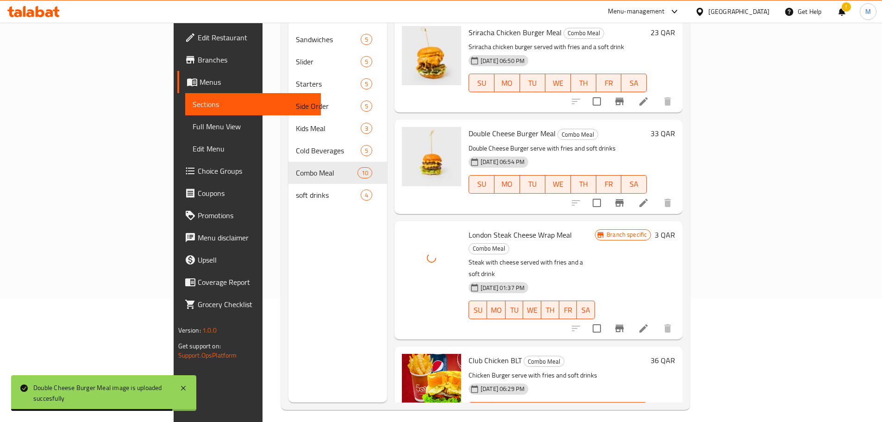
scroll to position [130, 0]
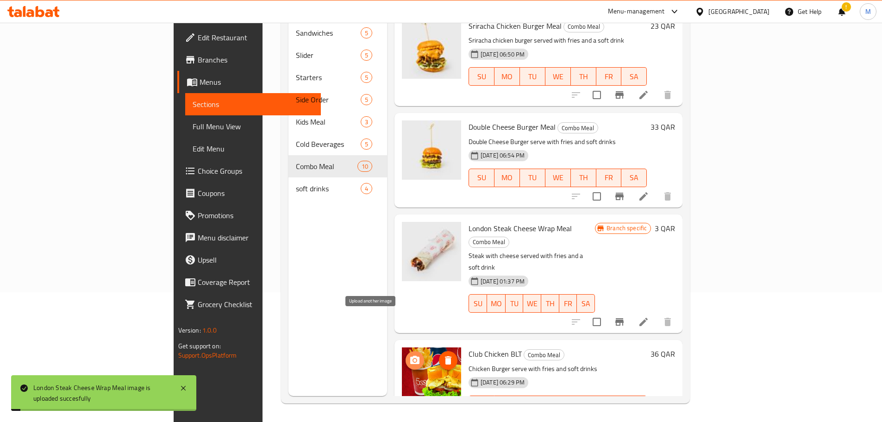
click at [410, 255] on icon "upload picture" at bounding box center [414, 359] width 9 height 8
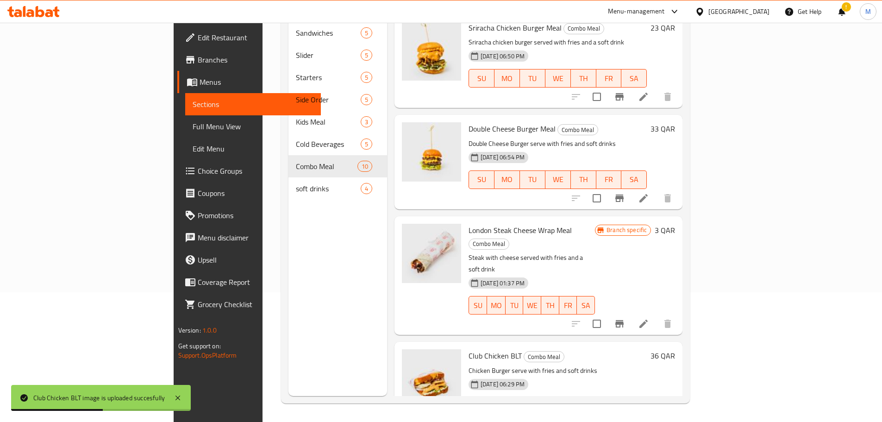
scroll to position [613, 0]
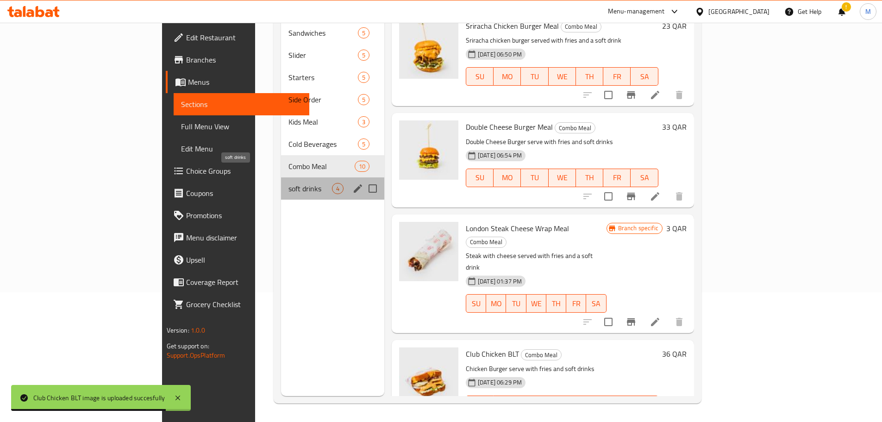
click at [288, 183] on span "soft drinks" at bounding box center [310, 188] width 44 height 11
